Goal: Task Accomplishment & Management: Manage account settings

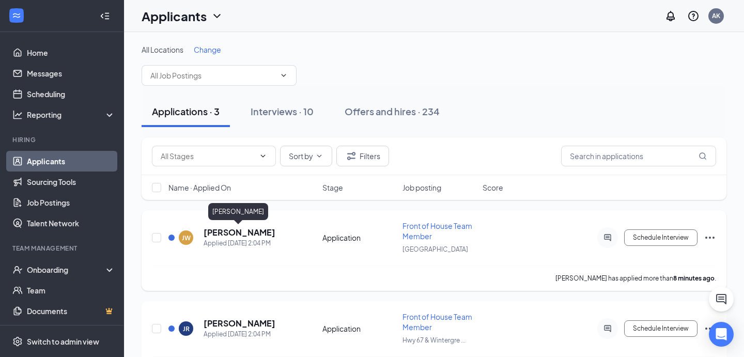
click at [243, 229] on h5 "[PERSON_NAME]" at bounding box center [240, 232] width 72 height 11
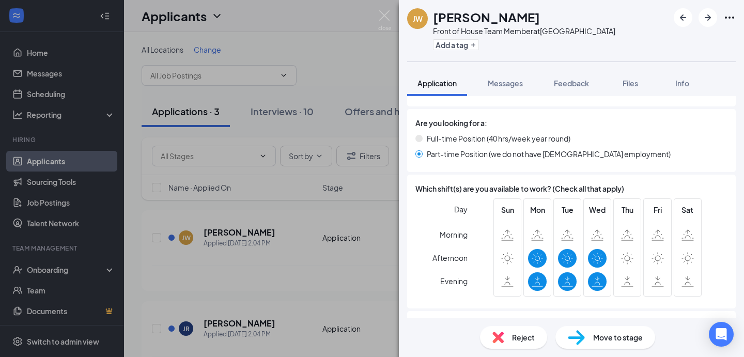
scroll to position [461, 0]
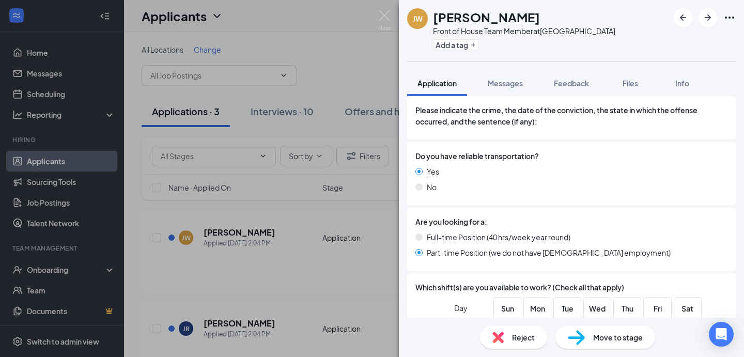
copy h1 "[PERSON_NAME]"
drag, startPoint x: 529, startPoint y: 19, endPoint x: 435, endPoint y: 19, distance: 94.6
click at [435, 19] on h1 "[PERSON_NAME]" at bounding box center [486, 17] width 107 height 18
click at [329, 286] on div "[PERSON_NAME] Front of House Team Member at [GEOGRAPHIC_DATA] Add a tag Applica…" at bounding box center [372, 178] width 744 height 357
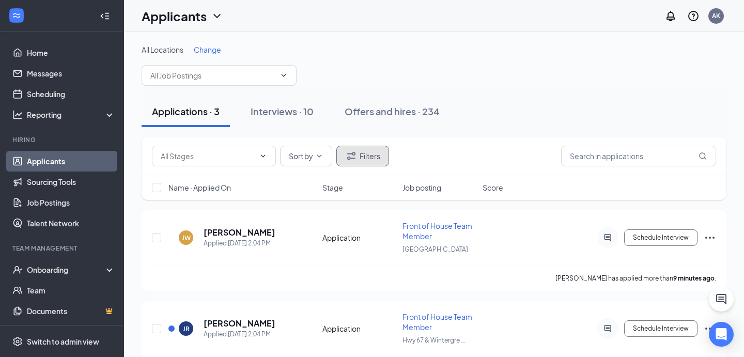
click at [354, 158] on icon "Filter" at bounding box center [351, 156] width 8 height 8
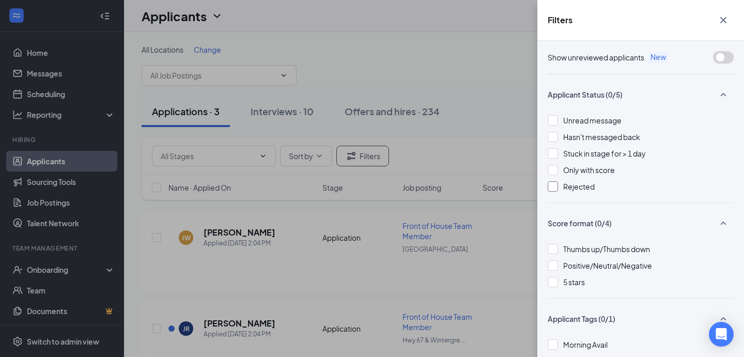
click at [576, 186] on span "Rejected" at bounding box center [579, 186] width 32 height 9
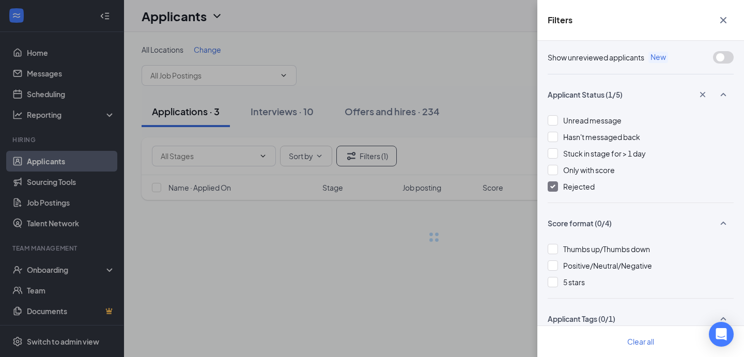
click at [507, 155] on div "Filters Show unreviewed applicants New Applicant Status (1/5) Unread message Ha…" at bounding box center [372, 178] width 744 height 357
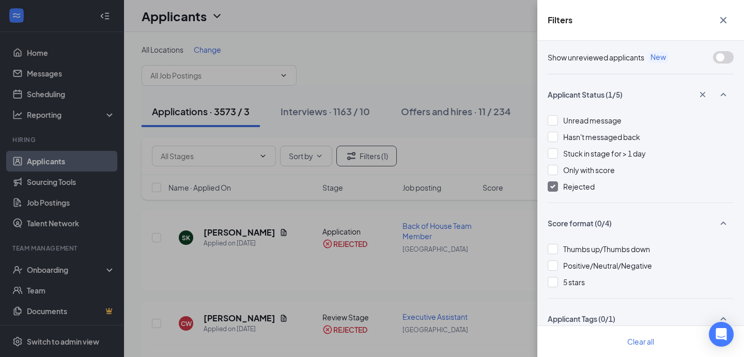
click at [718, 21] on icon "Cross" at bounding box center [723, 20] width 12 height 12
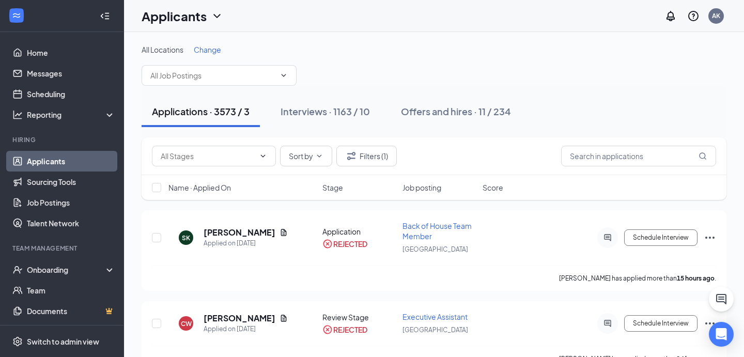
click at [607, 168] on div "Sort by Filters (1)" at bounding box center [434, 156] width 585 height 38
click at [606, 156] on input "text" at bounding box center [638, 156] width 155 height 21
paste input "[PERSON_NAME]"
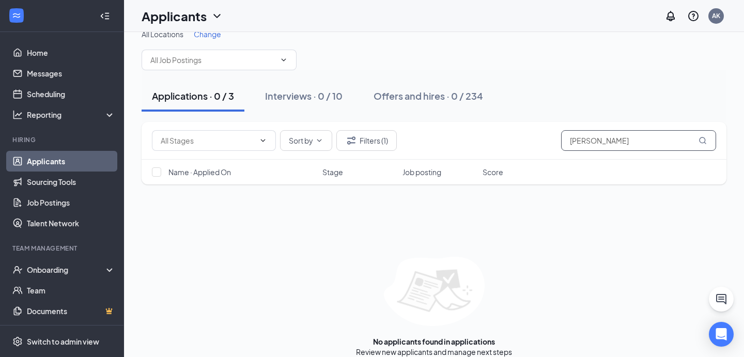
scroll to position [28, 0]
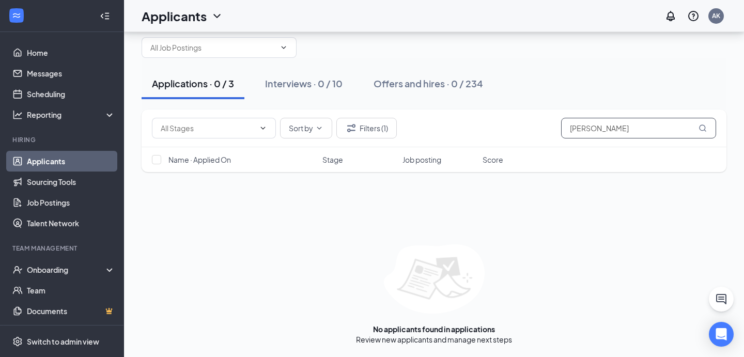
click at [631, 125] on input "[PERSON_NAME]" at bounding box center [638, 128] width 155 height 21
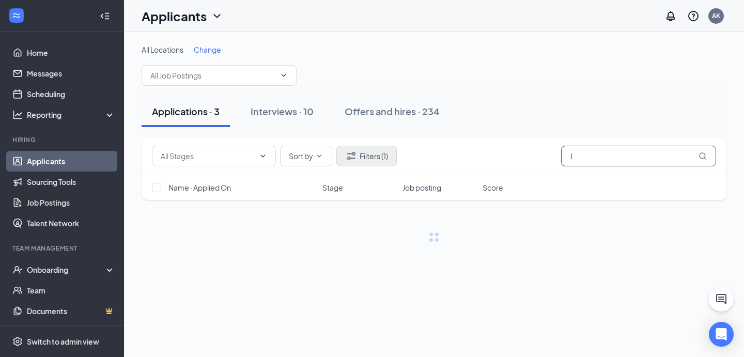
type input "J"
click at [366, 159] on button "Filters (1)" at bounding box center [366, 156] width 60 height 21
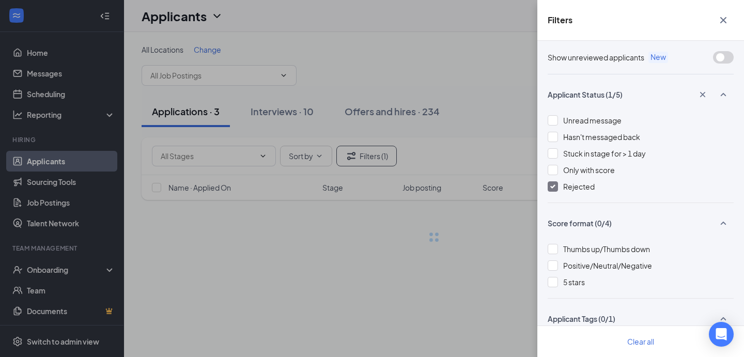
click at [559, 188] on div "Rejected" at bounding box center [641, 186] width 186 height 11
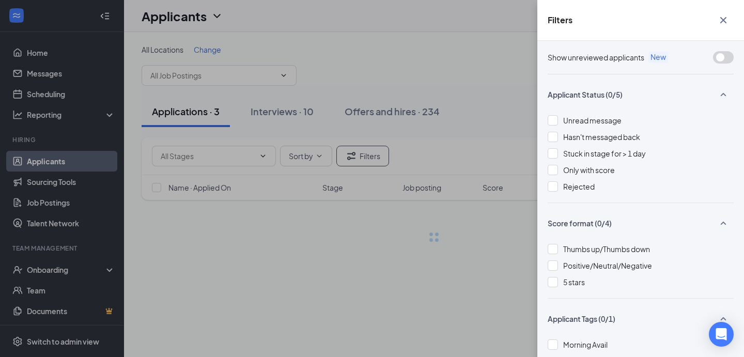
click at [505, 160] on div "Filters Show unreviewed applicants New Applicant Status (0/5) Unread message Ha…" at bounding box center [372, 178] width 744 height 357
click at [720, 20] on icon "Cross" at bounding box center [723, 20] width 12 height 12
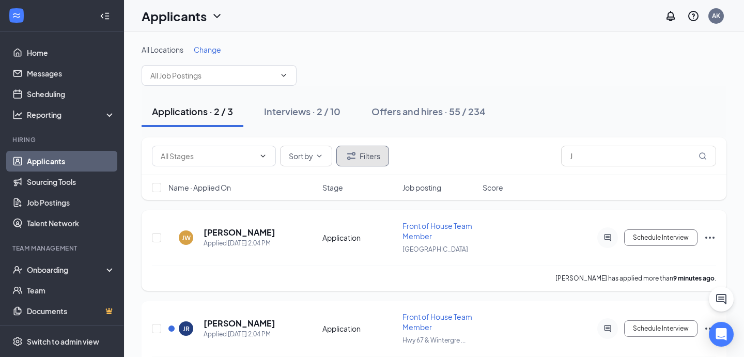
scroll to position [36, 0]
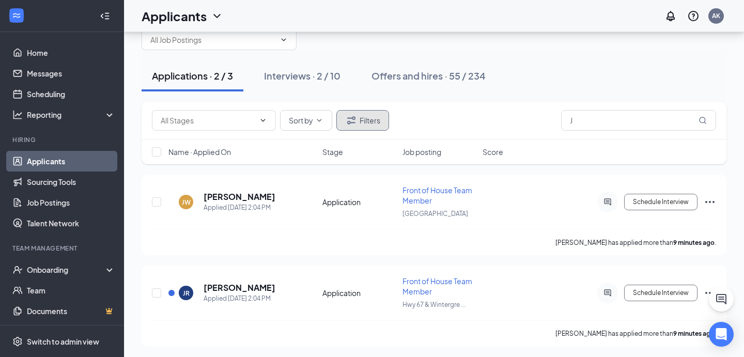
click at [370, 119] on button "Filters" at bounding box center [362, 120] width 53 height 21
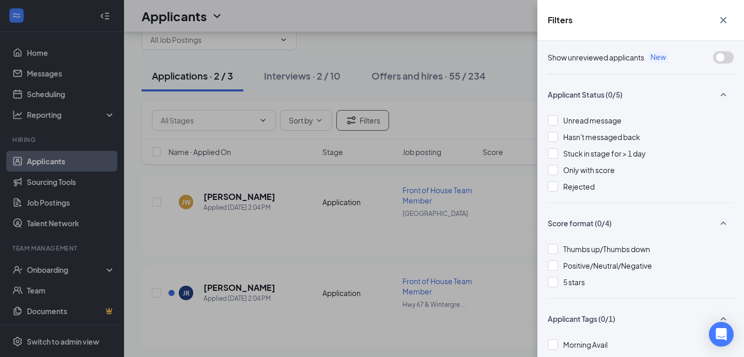
click at [732, 11] on button "button" at bounding box center [723, 20] width 21 height 20
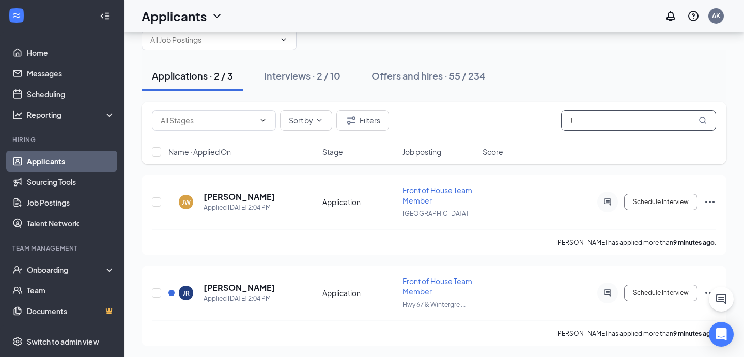
click at [601, 115] on input "J" at bounding box center [638, 120] width 155 height 21
click at [454, 146] on div "Name · Applied On Stage Job posting Score" at bounding box center [434, 152] width 585 height 25
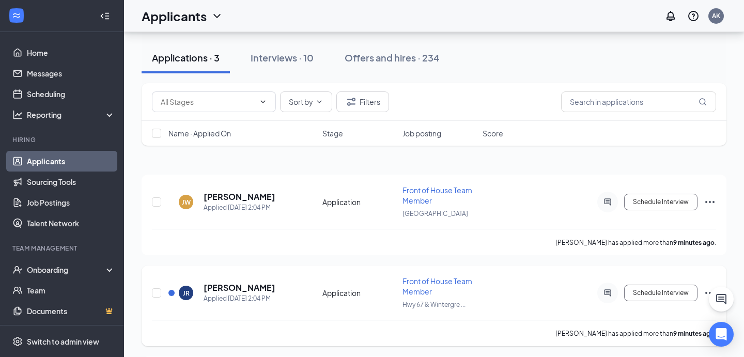
scroll to position [126, 0]
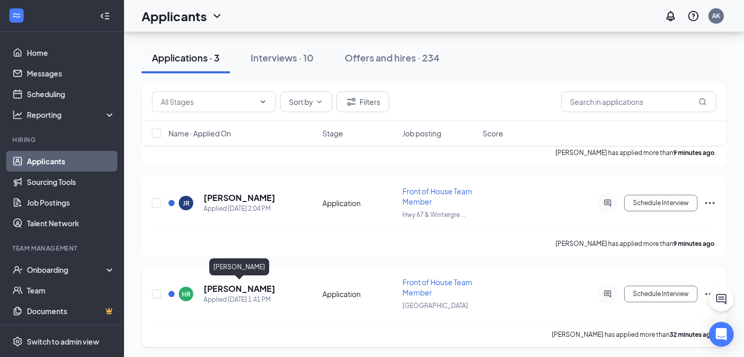
click at [226, 283] on h5 "[PERSON_NAME]" at bounding box center [240, 288] width 72 height 11
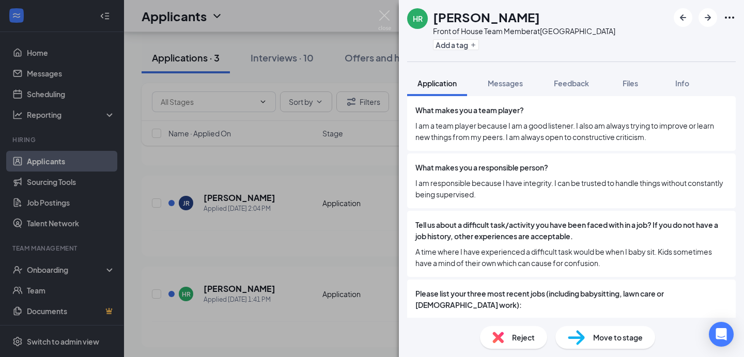
scroll to position [906, 0]
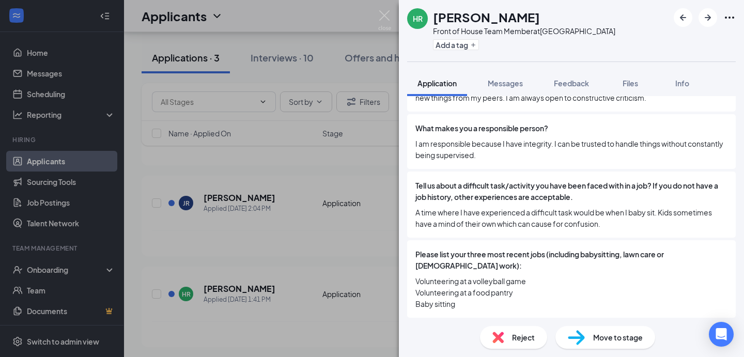
click at [295, 203] on div "HR [PERSON_NAME] Front of House Team Member at [GEOGRAPHIC_DATA] Add a tag Appl…" at bounding box center [372, 178] width 744 height 357
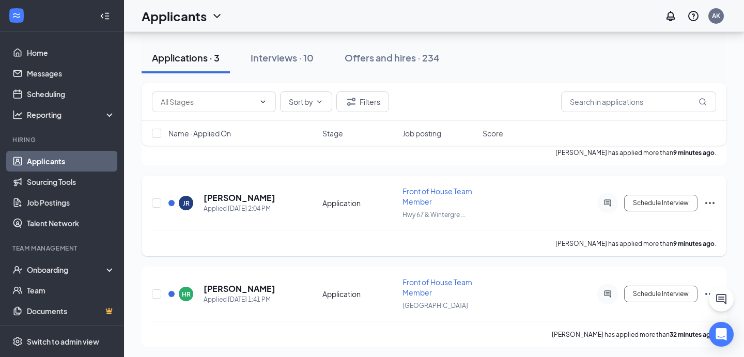
click at [223, 189] on div "JR [PERSON_NAME] Applied [DATE] 2:04 PM Application Front of House Team Member …" at bounding box center [434, 208] width 564 height 44
click at [225, 195] on h5 "[PERSON_NAME]" at bounding box center [240, 197] width 72 height 11
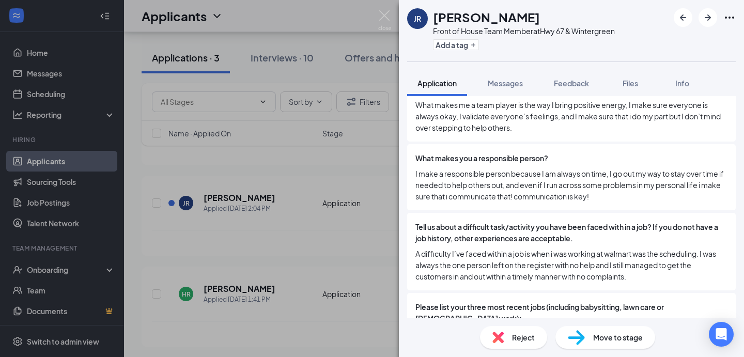
scroll to position [951, 0]
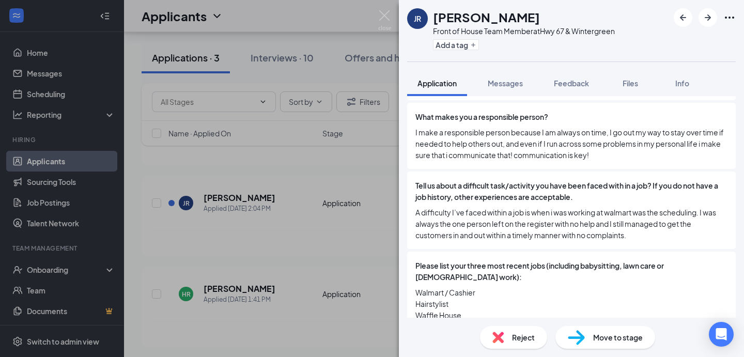
click at [374, 9] on div "JR [PERSON_NAME] Front of House Team Member at Hwy 67 & Wintergreen Add a tag A…" at bounding box center [372, 178] width 744 height 357
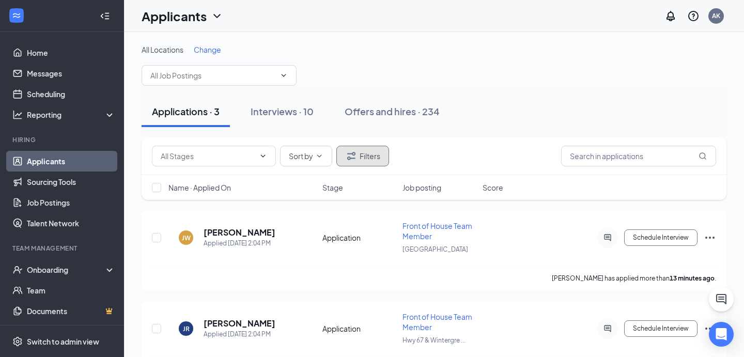
click at [366, 159] on button "Filters" at bounding box center [362, 156] width 53 height 21
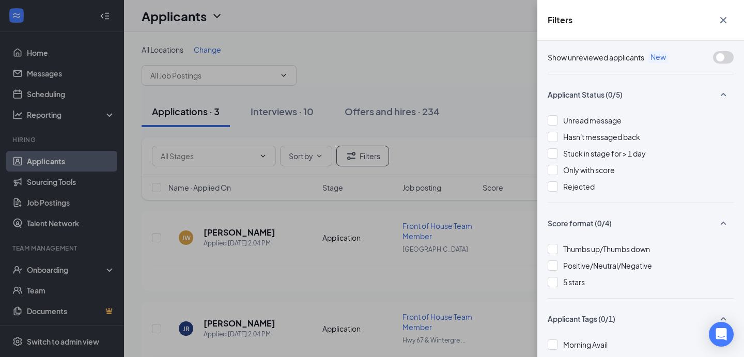
click at [546, 182] on div "Show unreviewed applicants New Applicant Status (0/5) Unread message Hasn't mes…" at bounding box center [641, 199] width 207 height 316
click at [553, 186] on div at bounding box center [553, 186] width 10 height 10
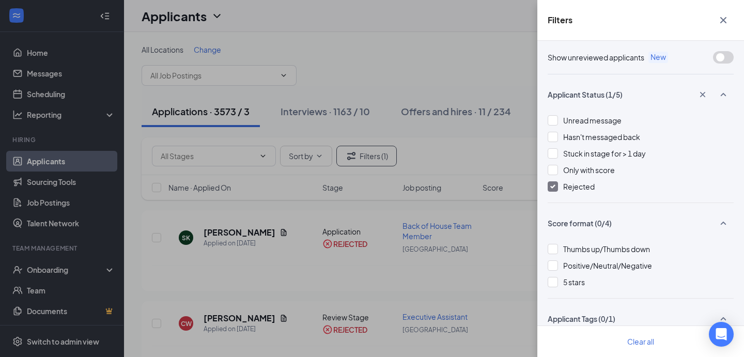
click at [499, 137] on div "Filters Show unreviewed applicants New Applicant Status (1/5) Unread message Ha…" at bounding box center [372, 178] width 744 height 357
click at [731, 21] on button "button" at bounding box center [723, 20] width 21 height 20
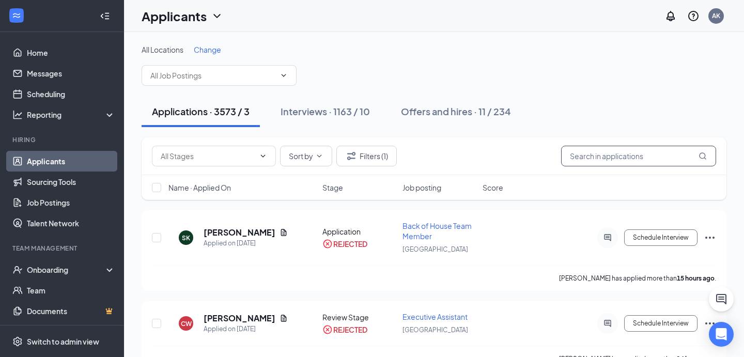
click at [635, 156] on input "text" at bounding box center [638, 156] width 155 height 21
paste input "9729271706"
type input "9729271706"
click at [520, 154] on div "Sort by Filters [PHONE_NUMBER]" at bounding box center [434, 156] width 564 height 21
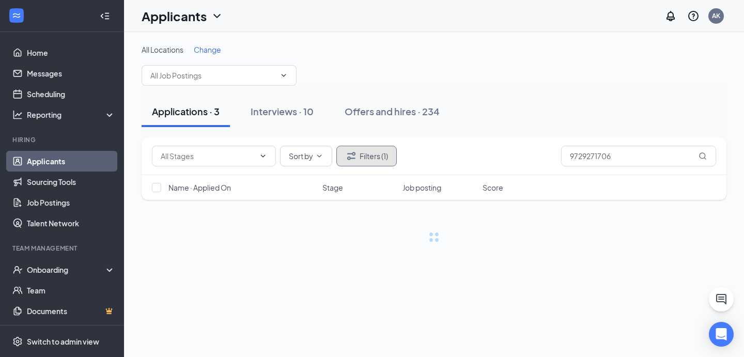
click at [372, 159] on button "Filters (1)" at bounding box center [366, 156] width 60 height 21
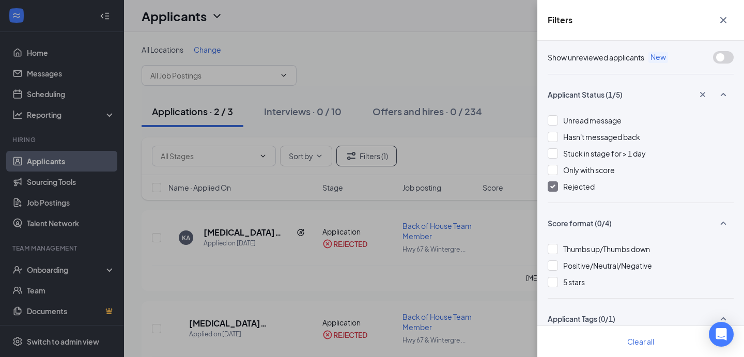
click at [477, 128] on div "Filters Show unreviewed applicants New Applicant Status (1/5) Unread message Ha…" at bounding box center [372, 178] width 744 height 357
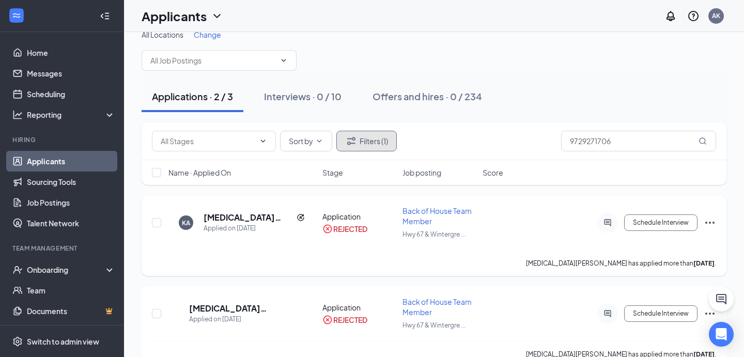
scroll to position [19, 0]
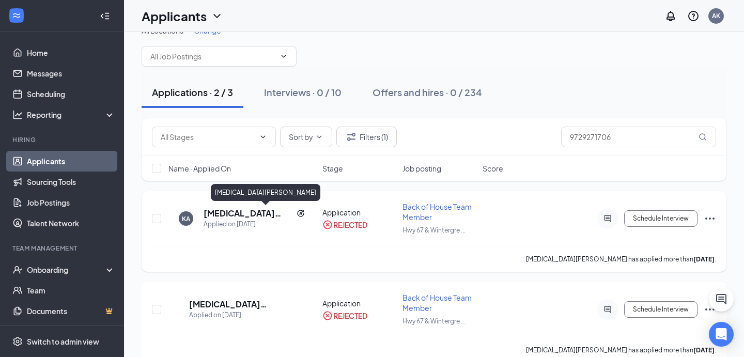
click at [260, 209] on h5 "[MEDICAL_DATA][PERSON_NAME]" at bounding box center [248, 213] width 89 height 11
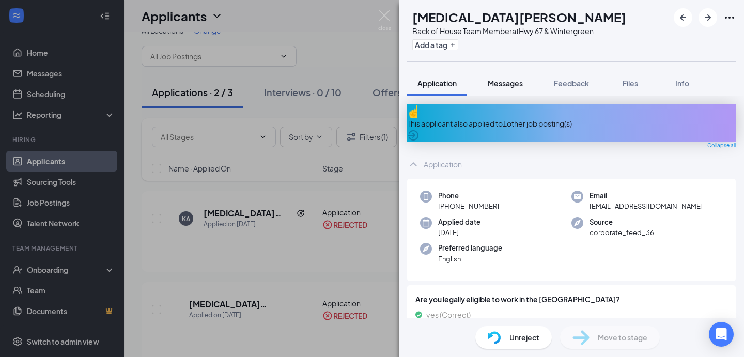
click at [507, 90] on button "Messages" at bounding box center [506, 83] width 56 height 26
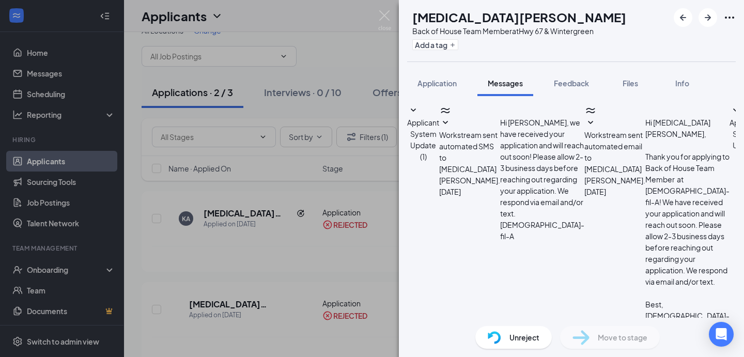
scroll to position [147, 0]
click at [377, 15] on div "KA [MEDICAL_DATA][PERSON_NAME] Back of House Team Member at Hwy 67 & Wintergree…" at bounding box center [372, 178] width 744 height 357
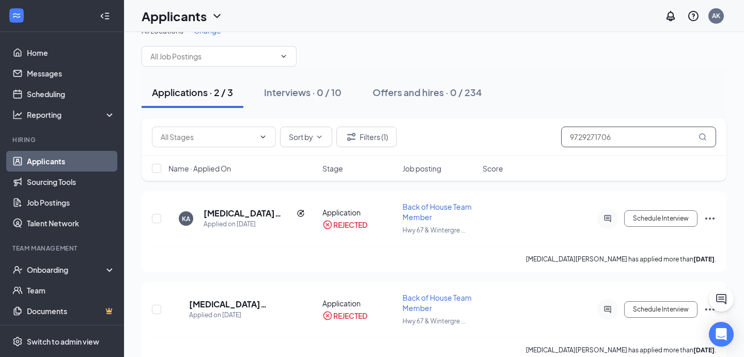
click at [637, 129] on input "9729271706" at bounding box center [638, 137] width 155 height 21
click at [636, 129] on input "9729271706" at bounding box center [638, 137] width 155 height 21
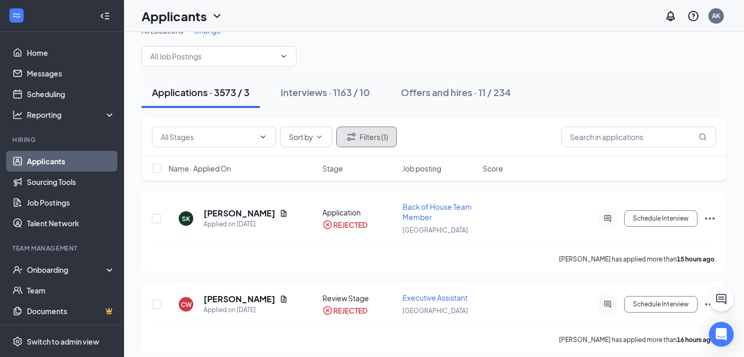
click at [371, 136] on button "Filters (1)" at bounding box center [366, 137] width 60 height 21
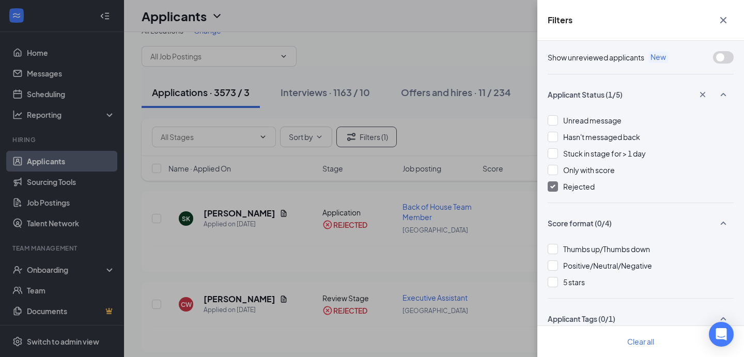
click at [583, 185] on span "Rejected" at bounding box center [579, 186] width 32 height 9
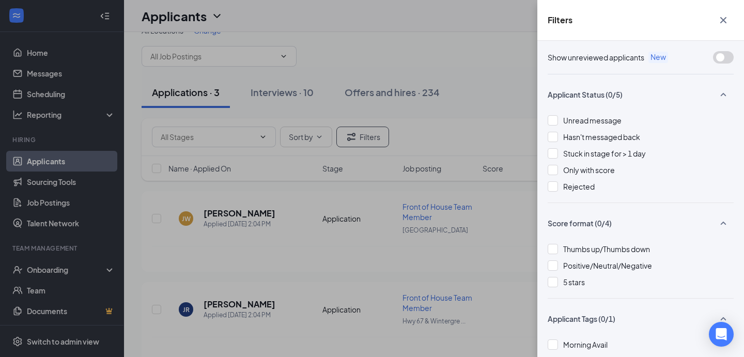
click at [718, 21] on icon "Cross" at bounding box center [723, 20] width 12 height 12
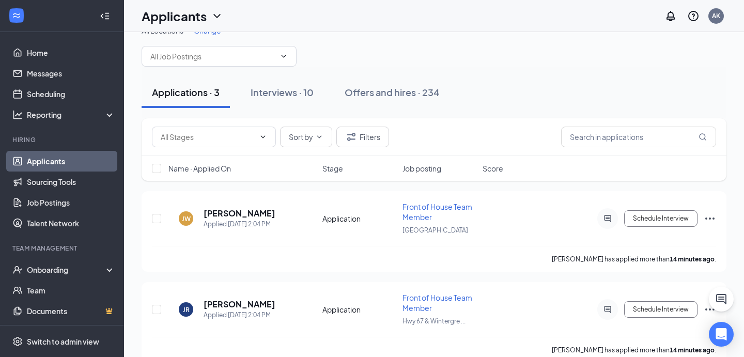
click at [489, 121] on div "Sort by Filters" at bounding box center [434, 137] width 585 height 38
